Goal: Find specific page/section: Find specific page/section

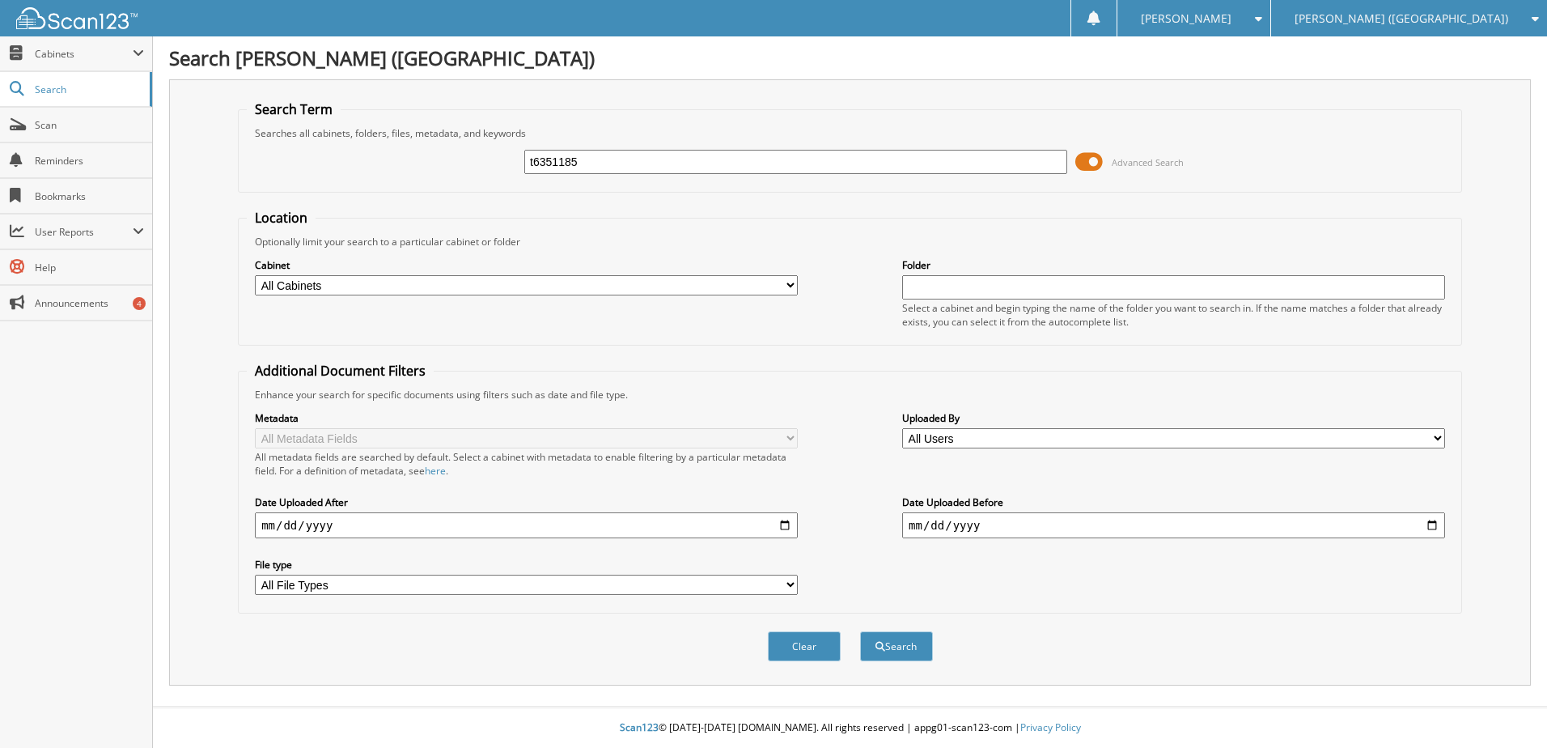
type input "t6351185"
click at [860, 631] on button "Search" at bounding box center [896, 646] width 73 height 30
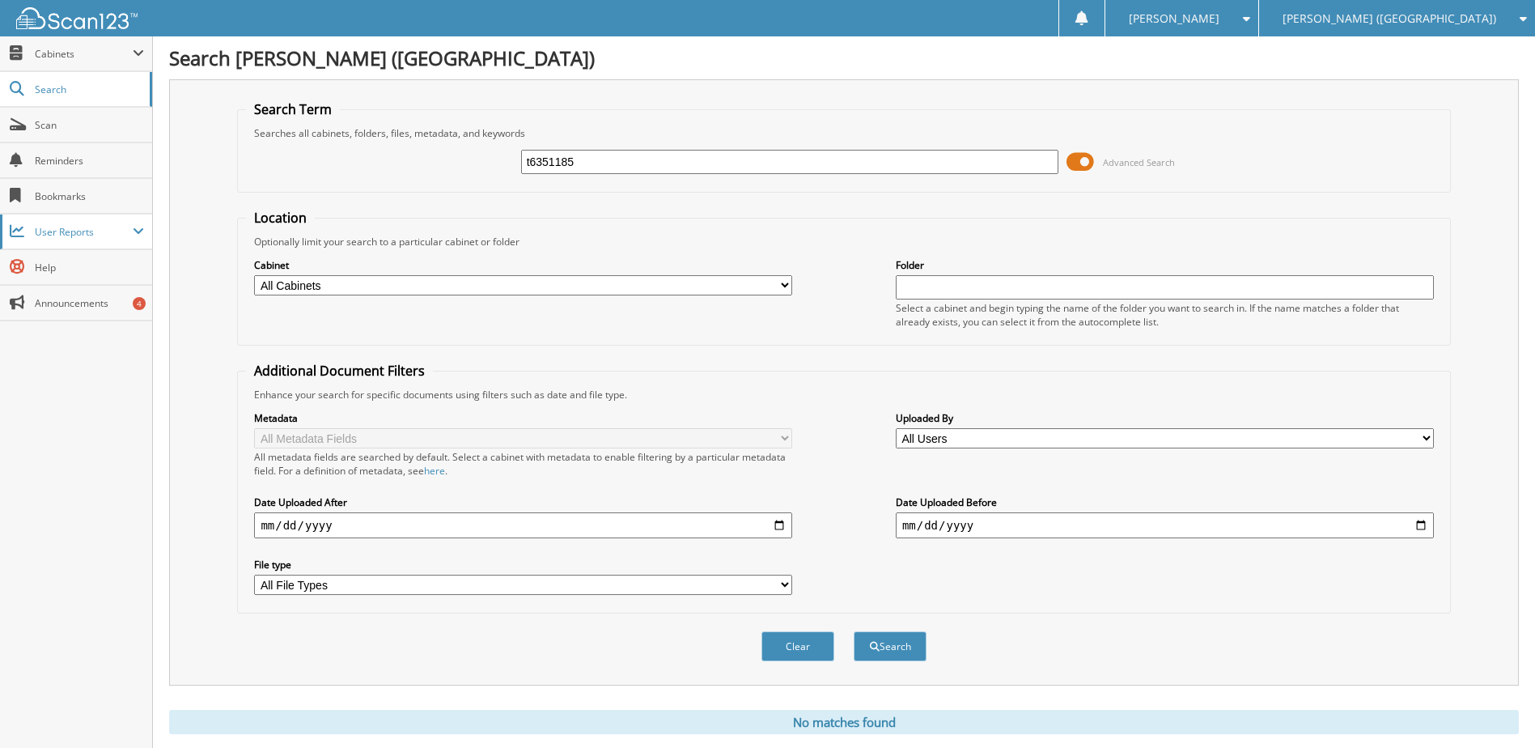
click at [104, 239] on span "User Reports" at bounding box center [76, 231] width 152 height 35
click at [80, 304] on span "All Recent Activity" at bounding box center [84, 301] width 119 height 15
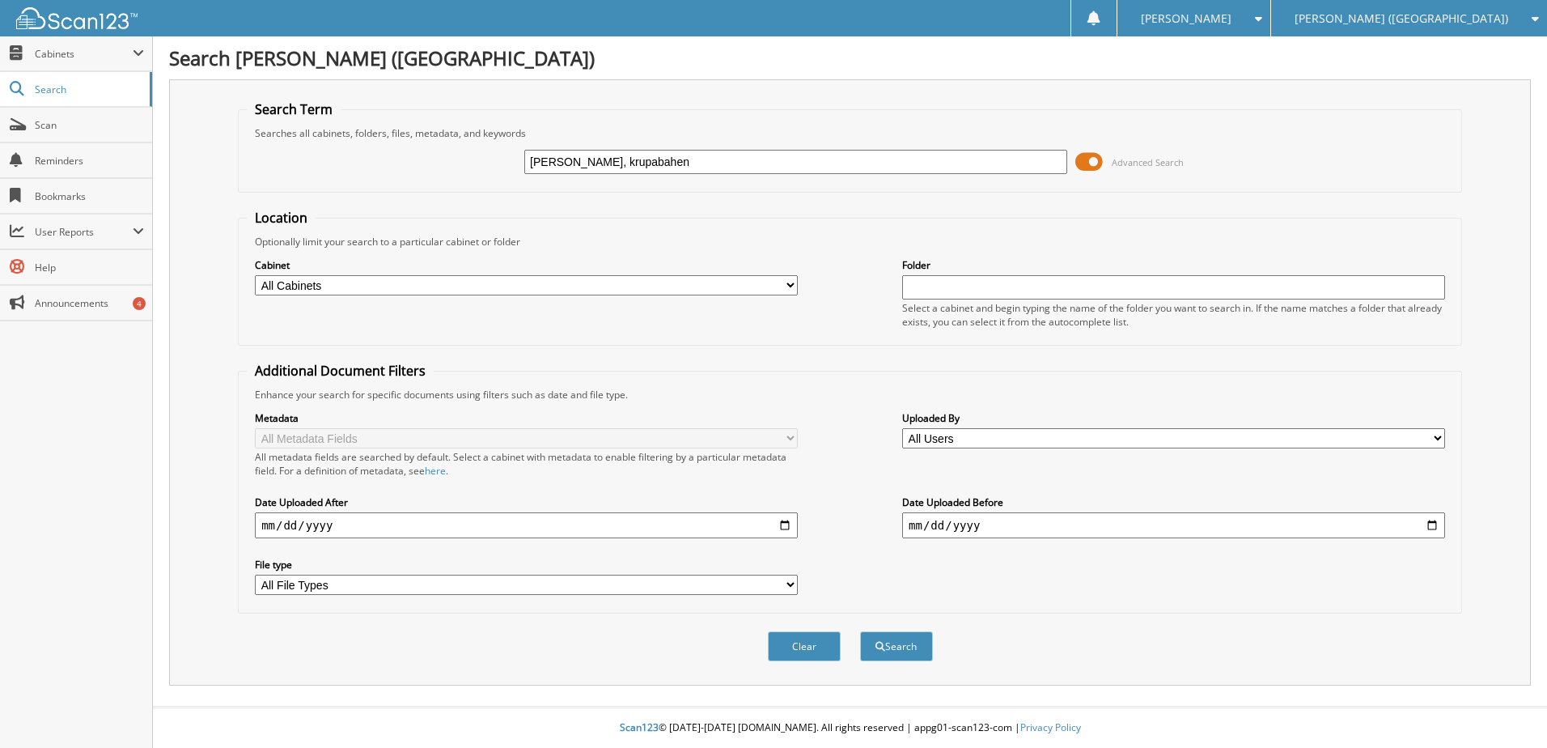
type input "[PERSON_NAME], krupabahen"
click at [860, 631] on button "Search" at bounding box center [896, 646] width 73 height 30
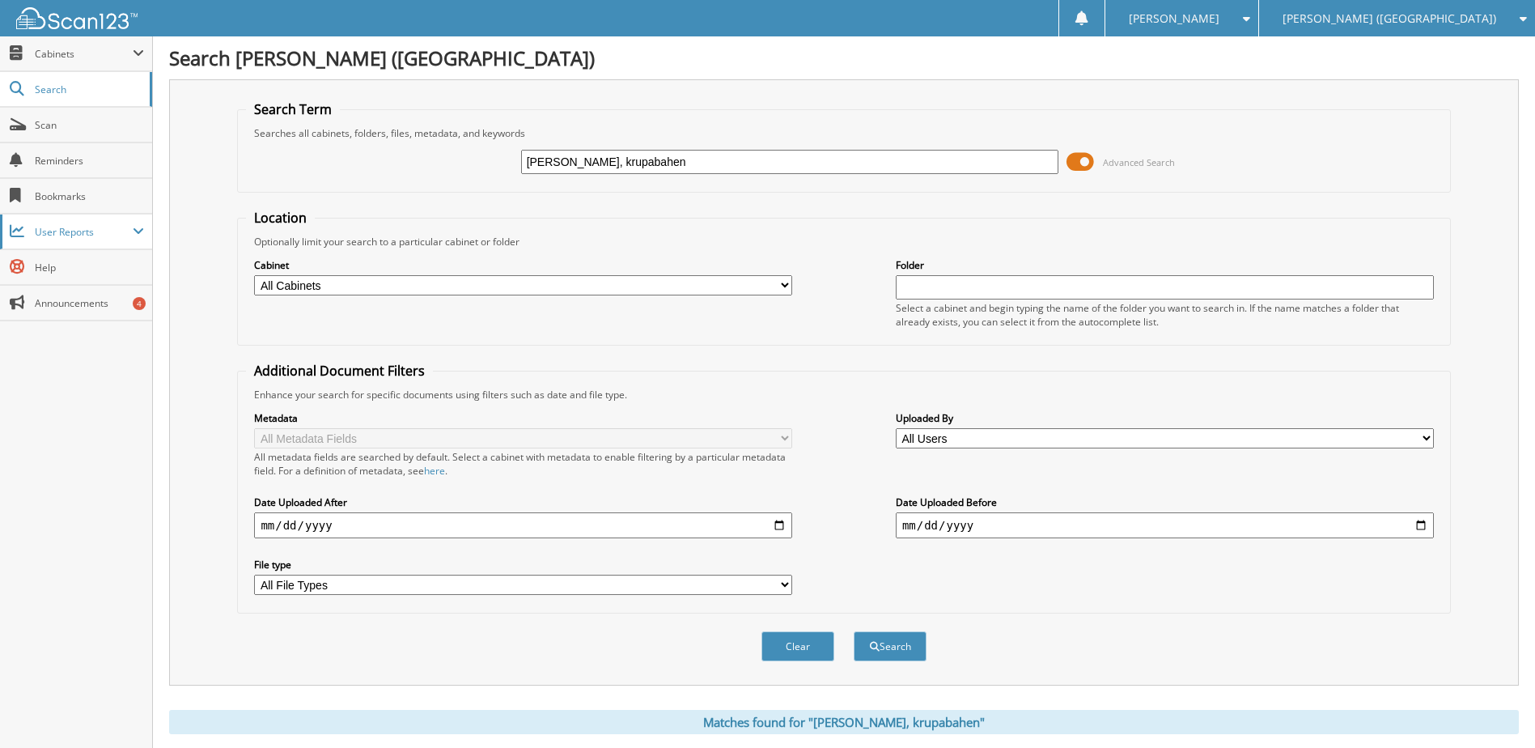
click at [78, 231] on span "User Reports" at bounding box center [84, 232] width 98 height 14
click at [78, 307] on span "All Recent Activity" at bounding box center [84, 301] width 119 height 15
